Goal: Communication & Community: Connect with others

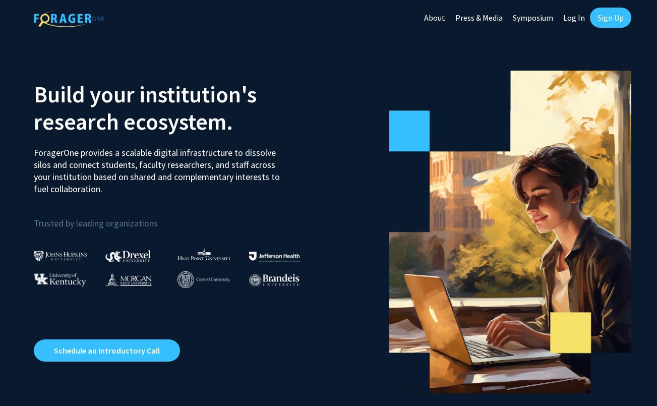
click at [575, 16] on link "Log In" at bounding box center [574, 17] width 32 height 35
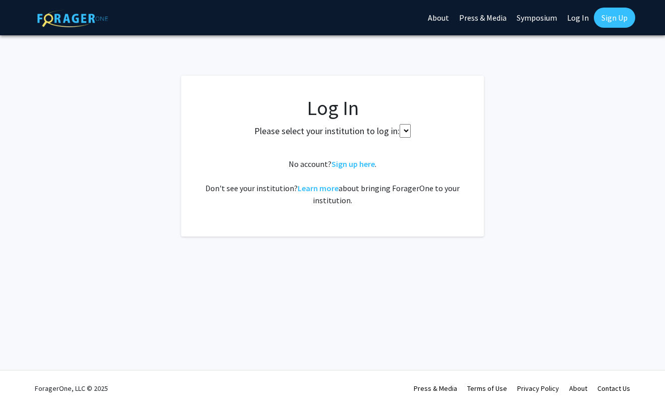
select select
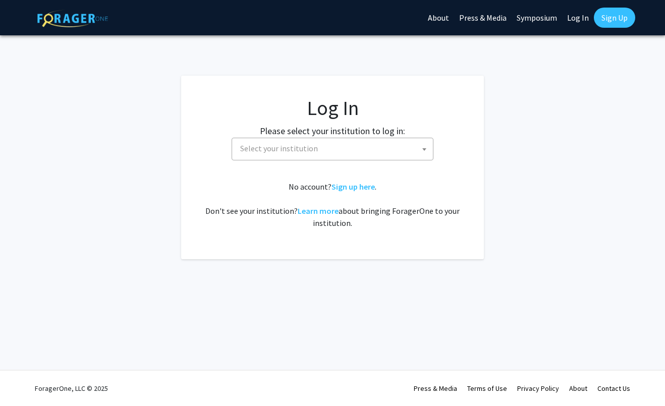
click at [362, 144] on span "Select your institution" at bounding box center [334, 148] width 197 height 21
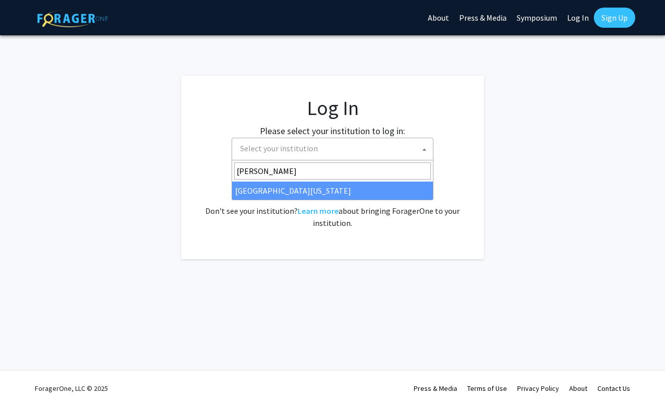
type input "[PERSON_NAME]"
select select "31"
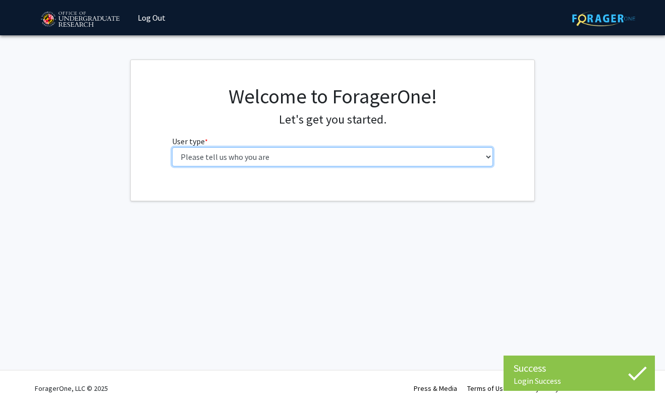
click at [377, 157] on select "Please tell us who you are Undergraduate Student Master's Student Doctoral Cand…" at bounding box center [332, 156] width 321 height 19
select select "5: faculty"
click at [172, 147] on select "Please tell us who you are Undergraduate Student Master's Student Doctoral Cand…" at bounding box center [332, 156] width 321 height 19
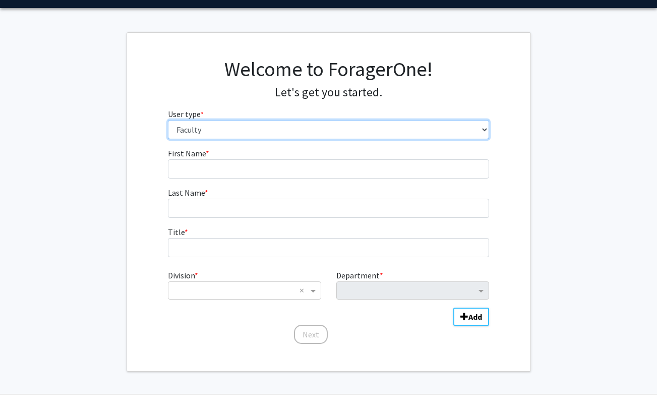
scroll to position [51, 0]
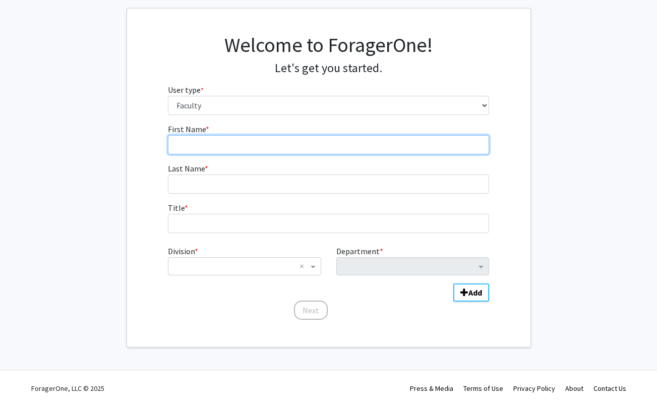
click at [293, 139] on input "First Name * required" at bounding box center [328, 144] width 321 height 19
type input "Kasra"
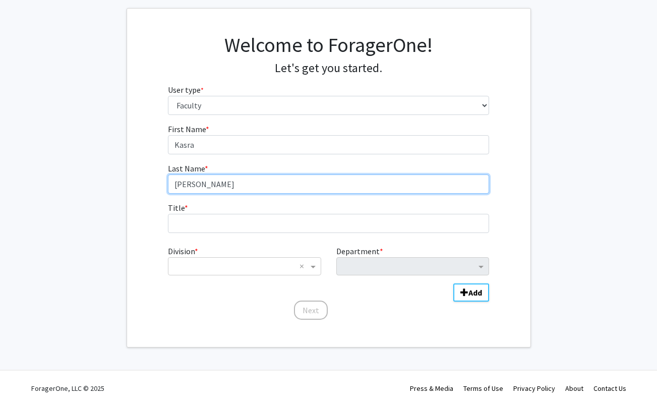
type input "Sardashti"
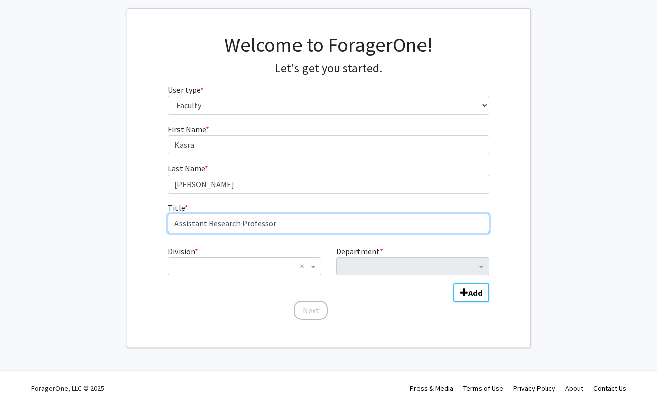
type input "Assistant Research Professor"
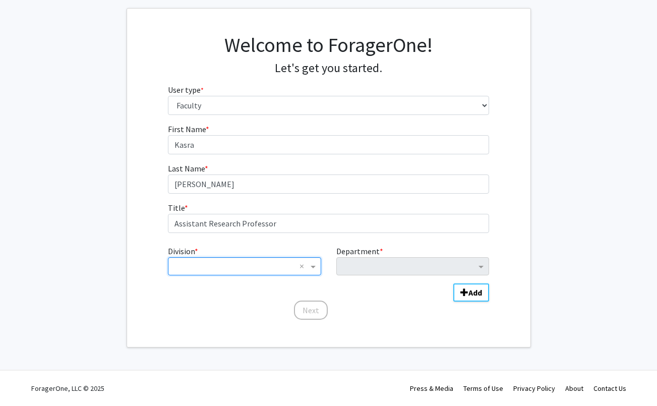
click at [253, 275] on ng-select "× ×" at bounding box center [244, 266] width 153 height 18
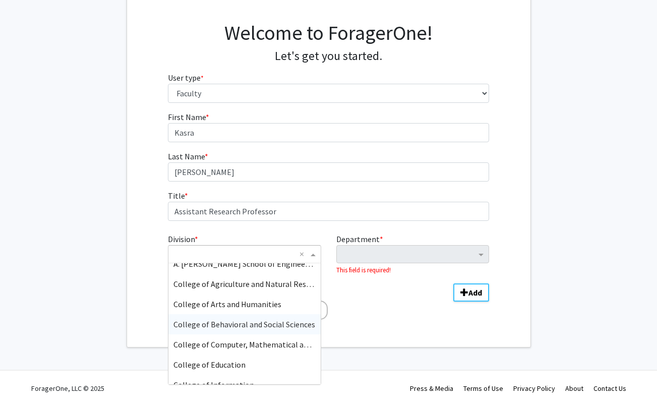
scroll to position [0, 0]
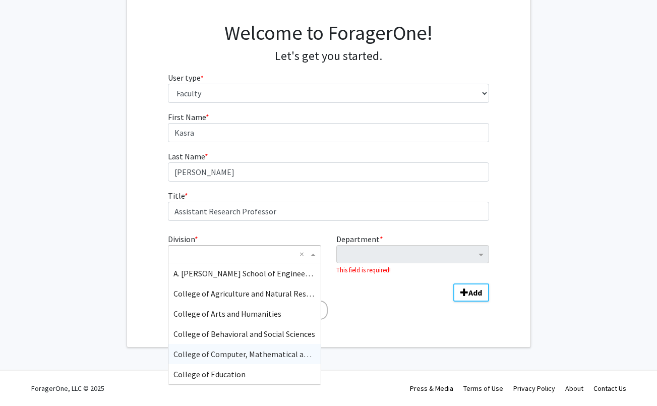
click at [251, 351] on span "College of Computer, Mathematical and Natural Sciences" at bounding box center [272, 354] width 198 height 10
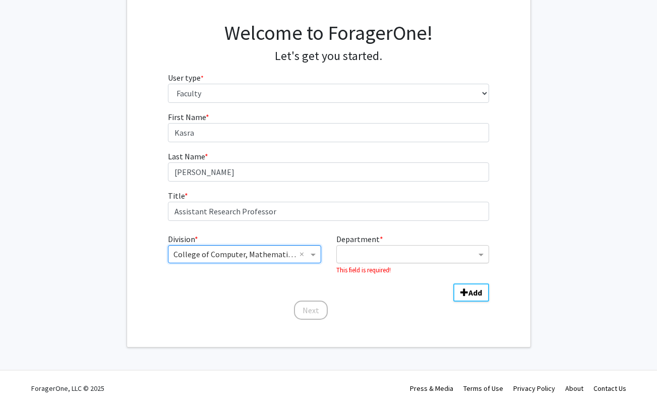
click at [391, 252] on input "Department" at bounding box center [409, 255] width 134 height 12
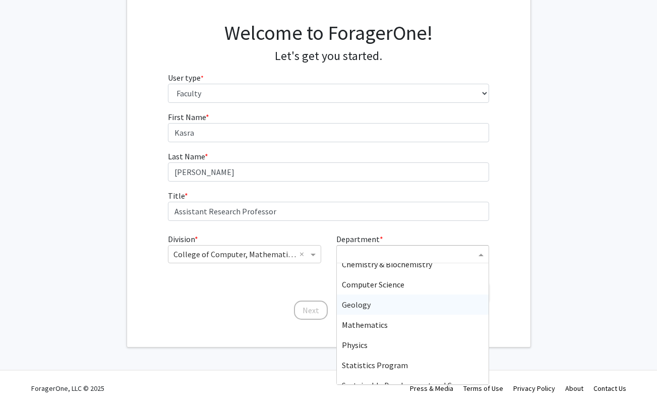
scroll to position [151, 0]
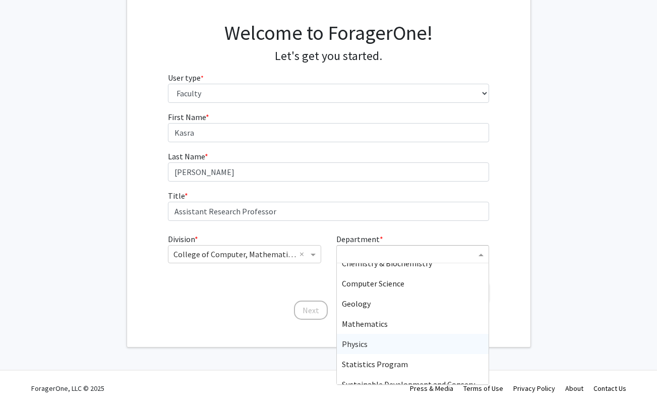
click at [404, 341] on div "Physics" at bounding box center [413, 344] width 152 height 20
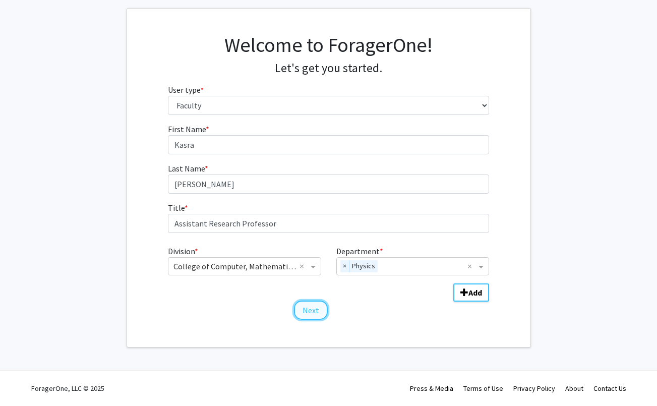
click at [310, 311] on button "Next" at bounding box center [311, 310] width 34 height 19
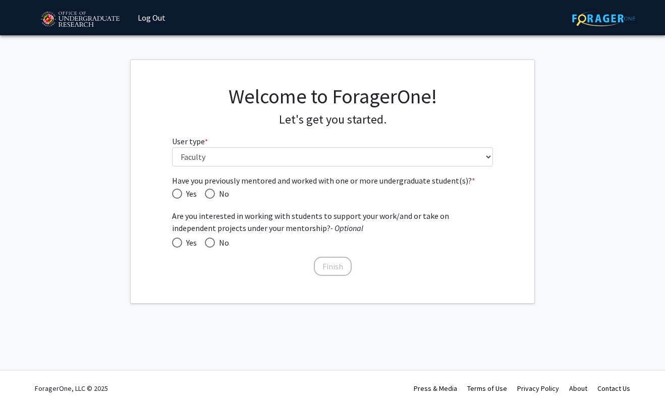
click at [183, 189] on span "Yes" at bounding box center [189, 194] width 15 height 12
click at [182, 189] on input "Yes" at bounding box center [177, 194] width 10 height 10
radio input "true"
click at [185, 242] on span "Yes" at bounding box center [189, 243] width 15 height 12
click at [182, 242] on input "Yes" at bounding box center [177, 243] width 10 height 10
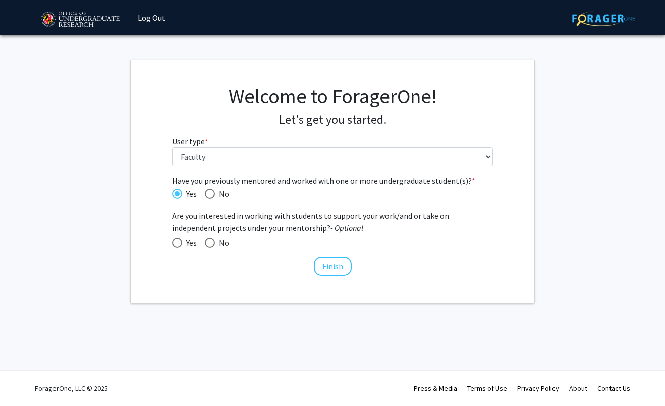
radio input "true"
click at [329, 264] on button "Finish" at bounding box center [333, 266] width 38 height 19
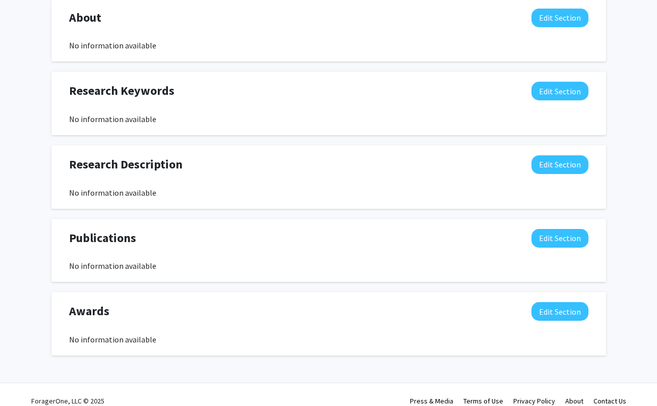
scroll to position [440, 0]
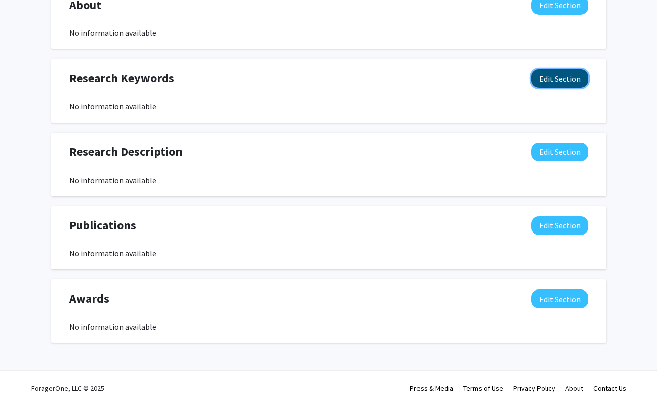
click at [574, 74] on button "Edit Section" at bounding box center [560, 78] width 57 height 19
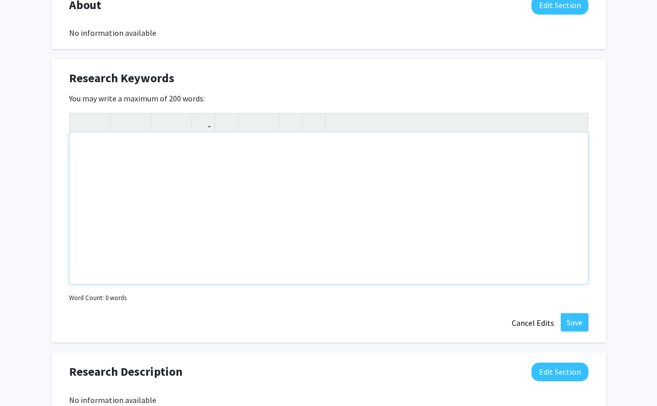
click at [363, 181] on div "Note to users with screen readers: Please deactivate our accessibility plugin f…" at bounding box center [329, 208] width 518 height 151
click at [250, 123] on icon "button" at bounding box center [250, 122] width 9 height 17
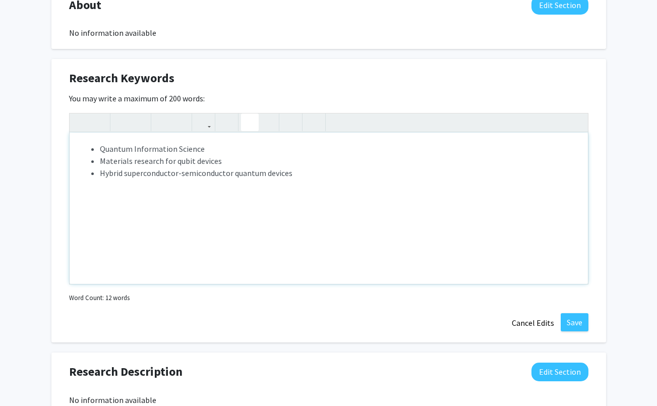
type textarea "<ul><li>Quantum Information Science</li><li>Materials research for qubit device…"
click at [572, 314] on button "Save" at bounding box center [575, 322] width 28 height 18
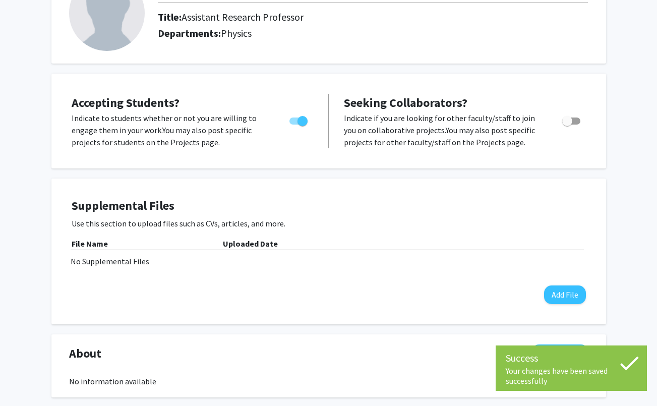
scroll to position [0, 0]
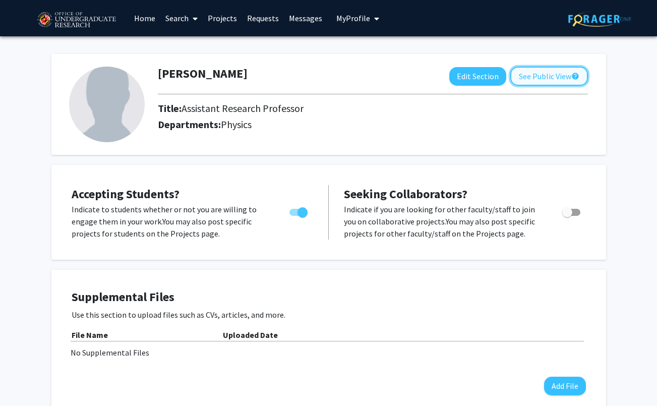
click at [543, 79] on button "See Public View help" at bounding box center [549, 76] width 78 height 19
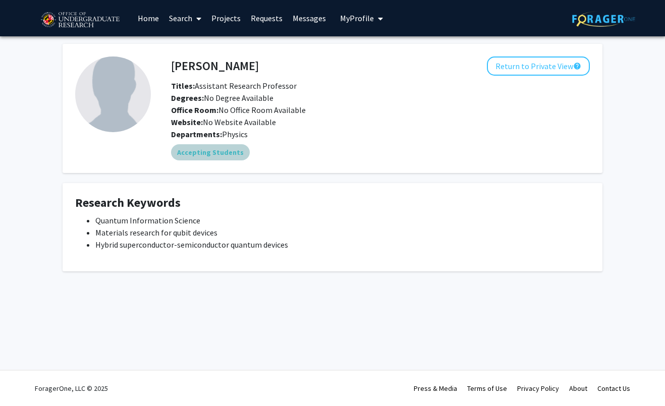
click at [206, 152] on mat-chip "Accepting Students" at bounding box center [210, 152] width 79 height 16
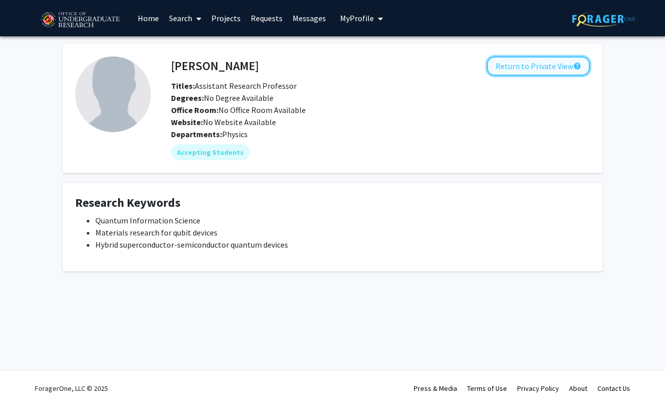
click at [551, 66] on button "Return to Private View help" at bounding box center [538, 65] width 103 height 19
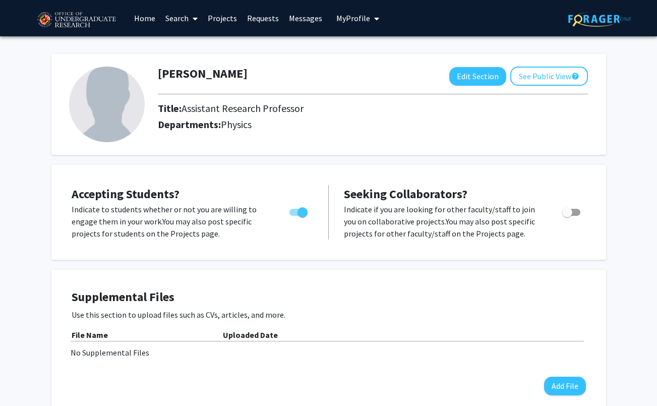
click at [189, 19] on span at bounding box center [193, 18] width 9 height 35
click at [223, 16] on link "Projects" at bounding box center [222, 18] width 39 height 35
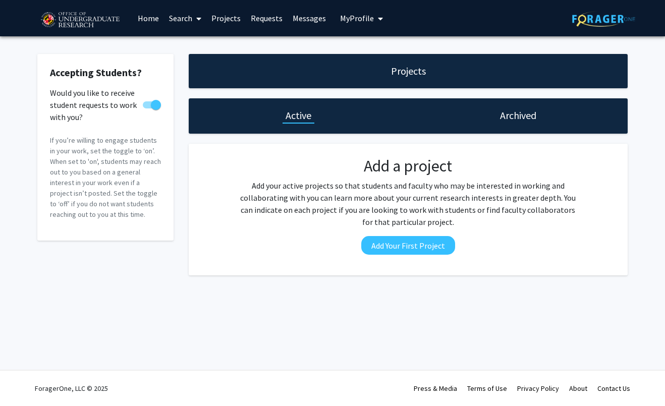
click at [588, 14] on img at bounding box center [603, 19] width 63 height 16
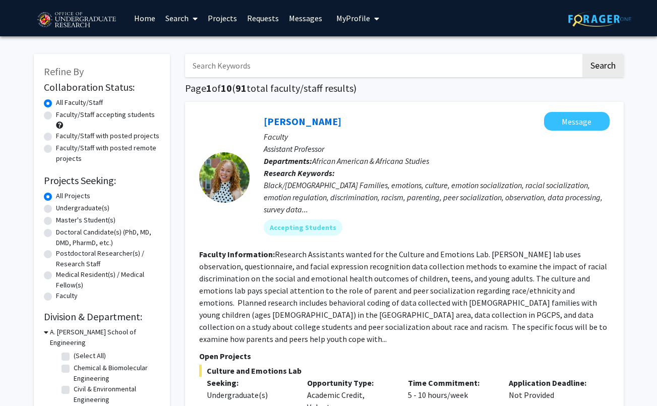
click at [56, 210] on label "Undergraduate(s)" at bounding box center [82, 208] width 53 height 11
click at [56, 209] on input "Undergraduate(s)" at bounding box center [59, 206] width 7 height 7
radio input "true"
click at [182, 21] on link "Search" at bounding box center [181, 18] width 42 height 35
click at [197, 71] on span "Students" at bounding box center [191, 66] width 62 height 20
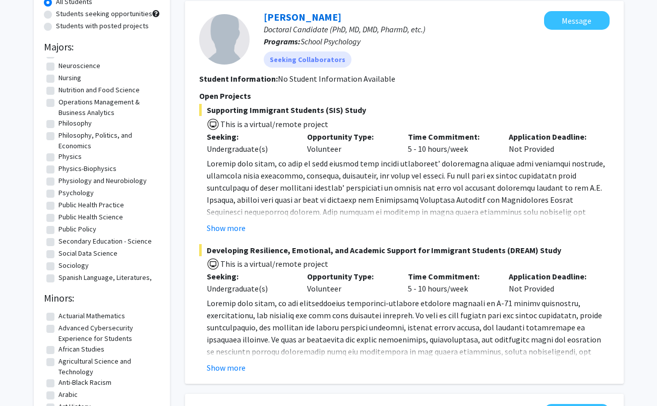
scroll to position [756, 0]
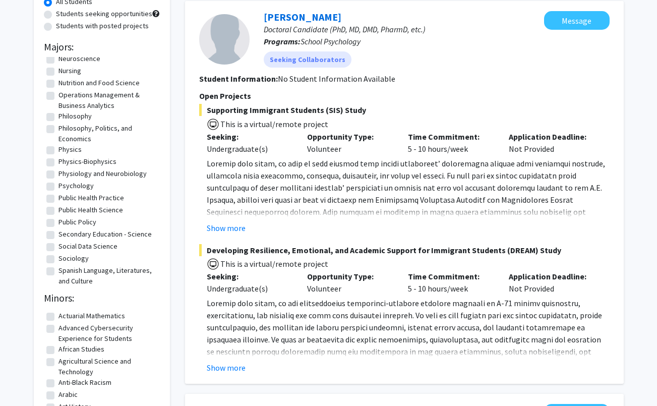
click at [59, 155] on label "Physics" at bounding box center [70, 149] width 23 height 11
click at [59, 151] on input "Physics" at bounding box center [62, 147] width 7 height 7
checkbox input "true"
